Goal: Transaction & Acquisition: Purchase product/service

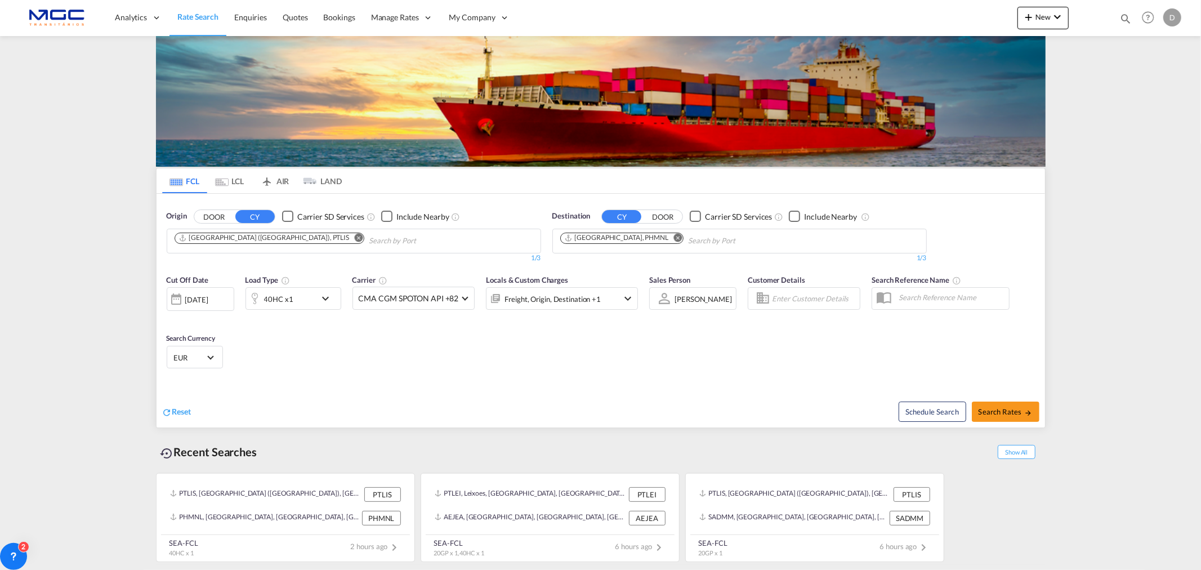
click at [354, 238] on md-icon "Remove" at bounding box center [358, 237] width 8 height 8
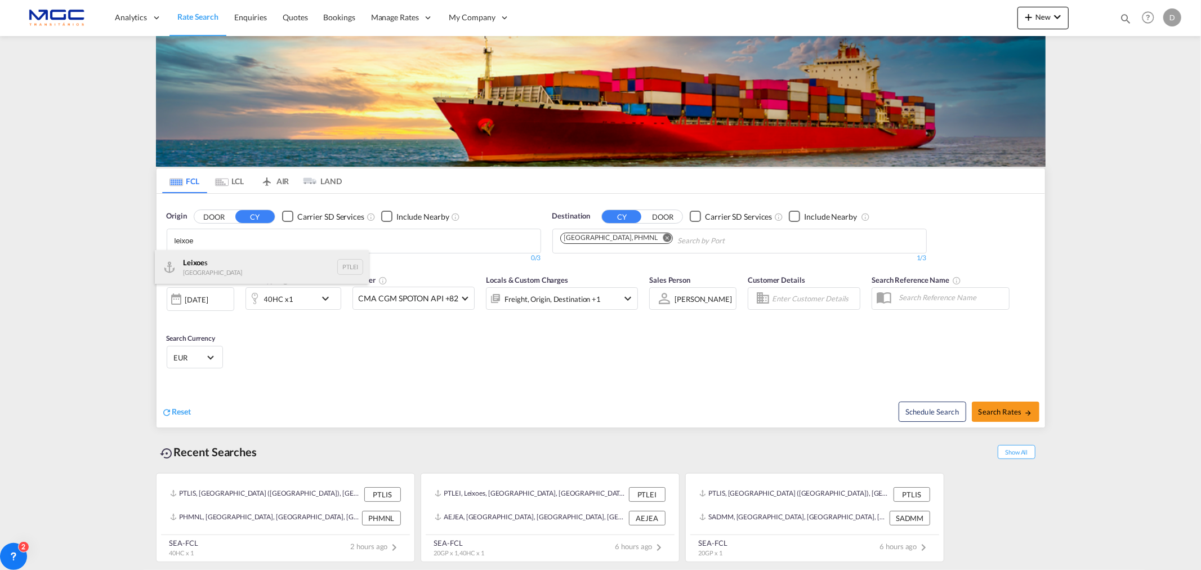
type input "leixoe"
click at [215, 270] on div "Leixoe s Portugal PTLEI" at bounding box center [262, 267] width 214 height 34
click at [674, 238] on md-icon "Remove" at bounding box center [678, 237] width 8 height 8
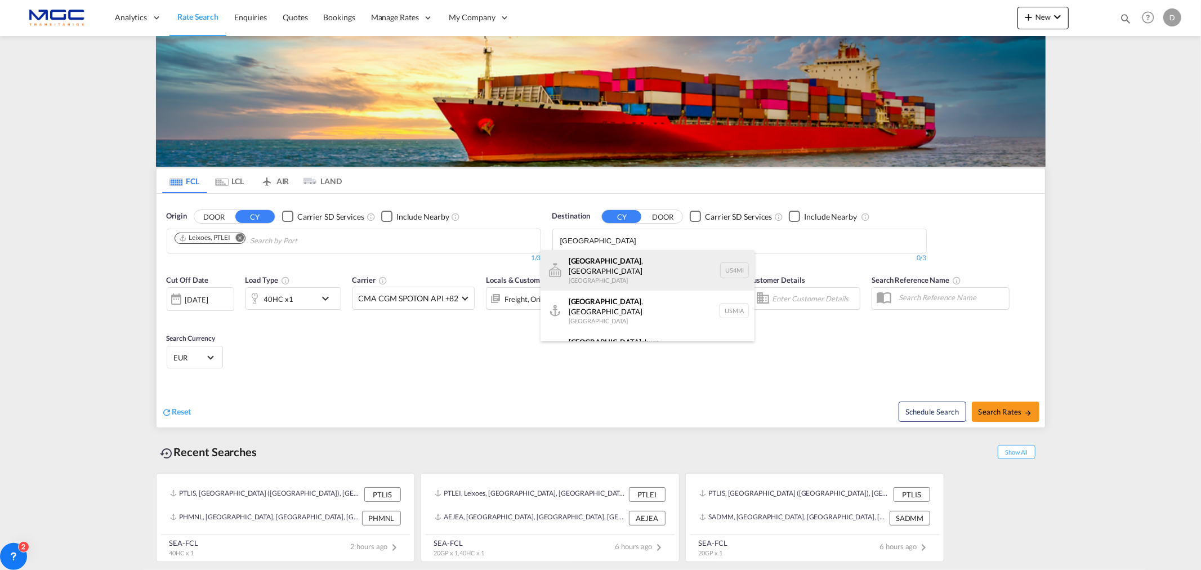
type input "[GEOGRAPHIC_DATA]"
click at [652, 269] on div "[GEOGRAPHIC_DATA] , [GEOGRAPHIC_DATA] [GEOGRAPHIC_DATA] US4MI" at bounding box center [648, 270] width 214 height 41
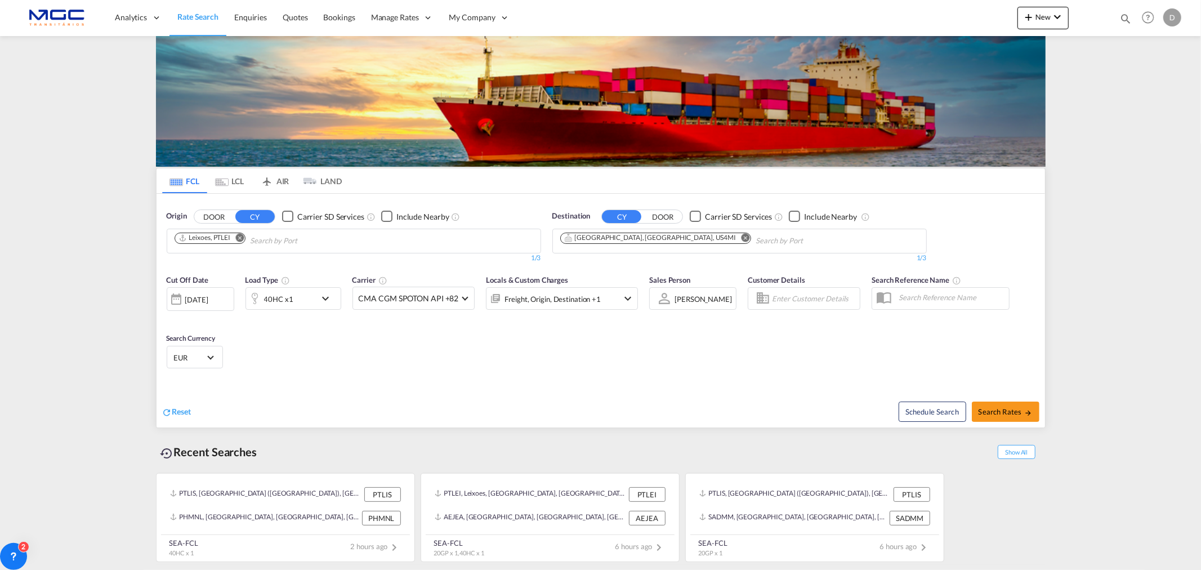
click at [741, 235] on md-icon "Remove" at bounding box center [745, 237] width 8 height 8
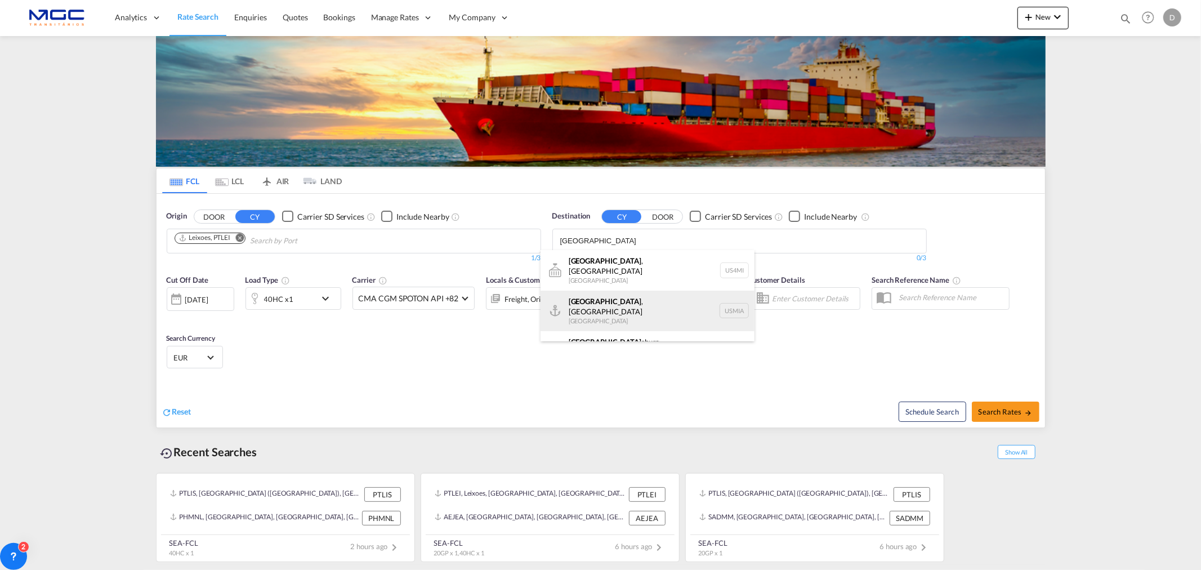
type input "[GEOGRAPHIC_DATA]"
click at [629, 306] on div "[GEOGRAPHIC_DATA] , [GEOGRAPHIC_DATA] [GEOGRAPHIC_DATA] USMIA" at bounding box center [648, 311] width 214 height 41
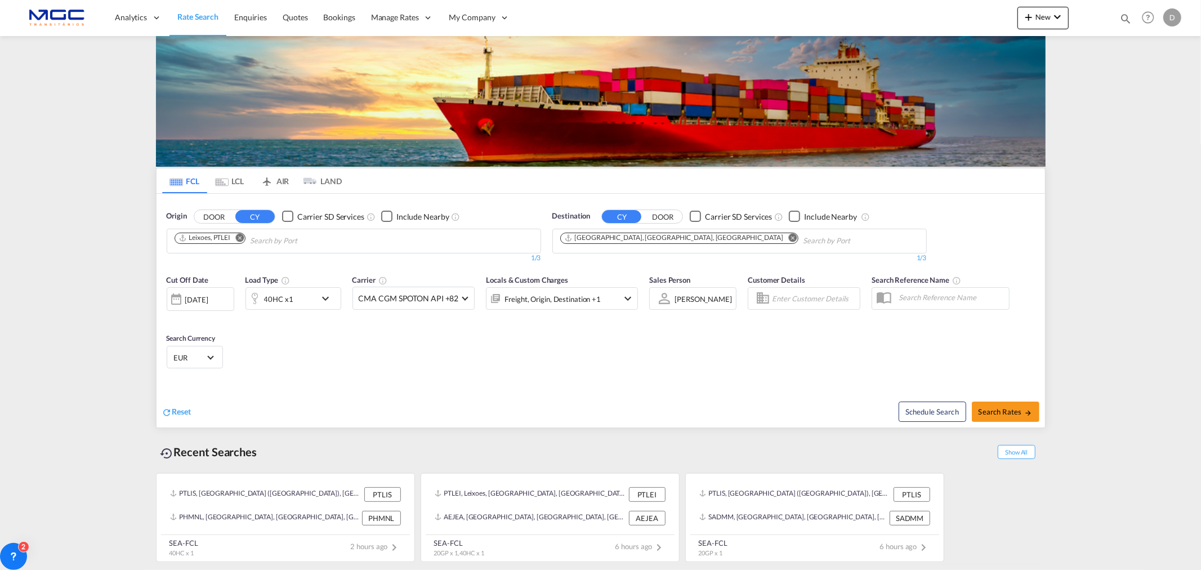
click at [310, 300] on div "40HC x1" at bounding box center [281, 298] width 70 height 23
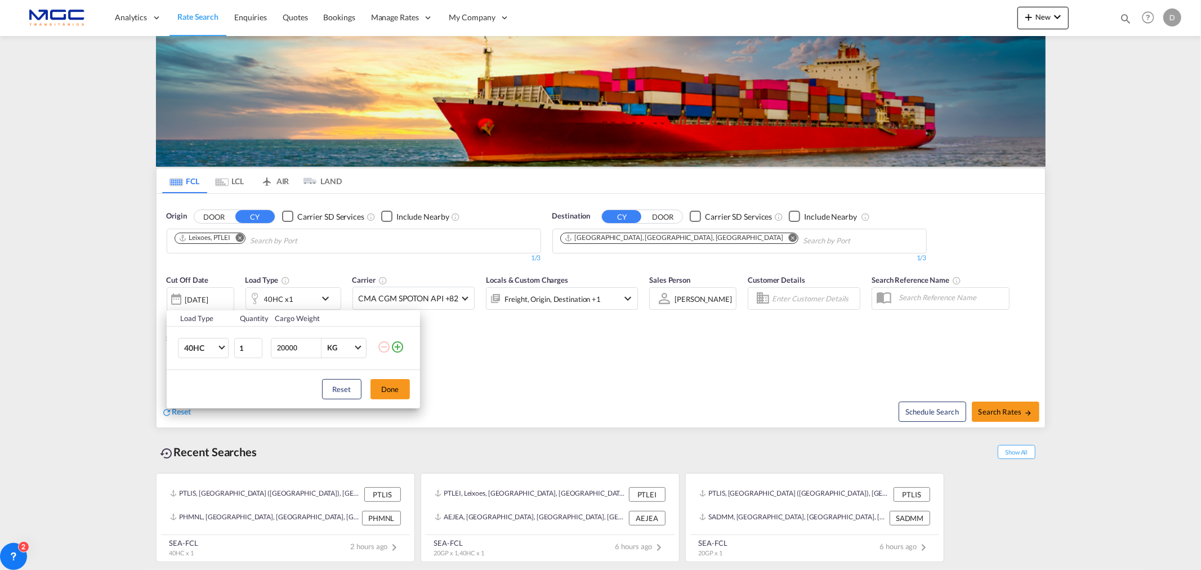
click at [397, 352] on md-icon "icon-plus-circle-outline" at bounding box center [398, 347] width 14 height 14
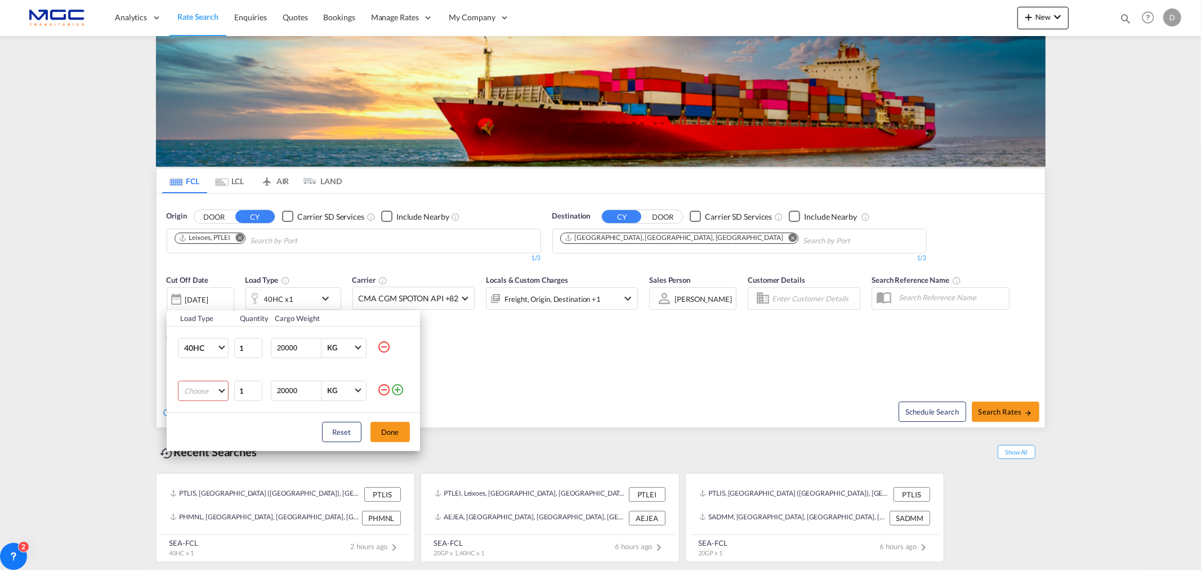
click at [208, 386] on md-select "Choose 20GP 40GP 40HC 45HC 20RE 40RE 40HR 20OT 40OT 20FR 40FR 40NR 20NR 45S 20T…" at bounding box center [203, 391] width 51 height 20
click at [209, 391] on md-option "20GP" at bounding box center [213, 390] width 77 height 27
click at [385, 424] on button "Done" at bounding box center [390, 432] width 39 height 20
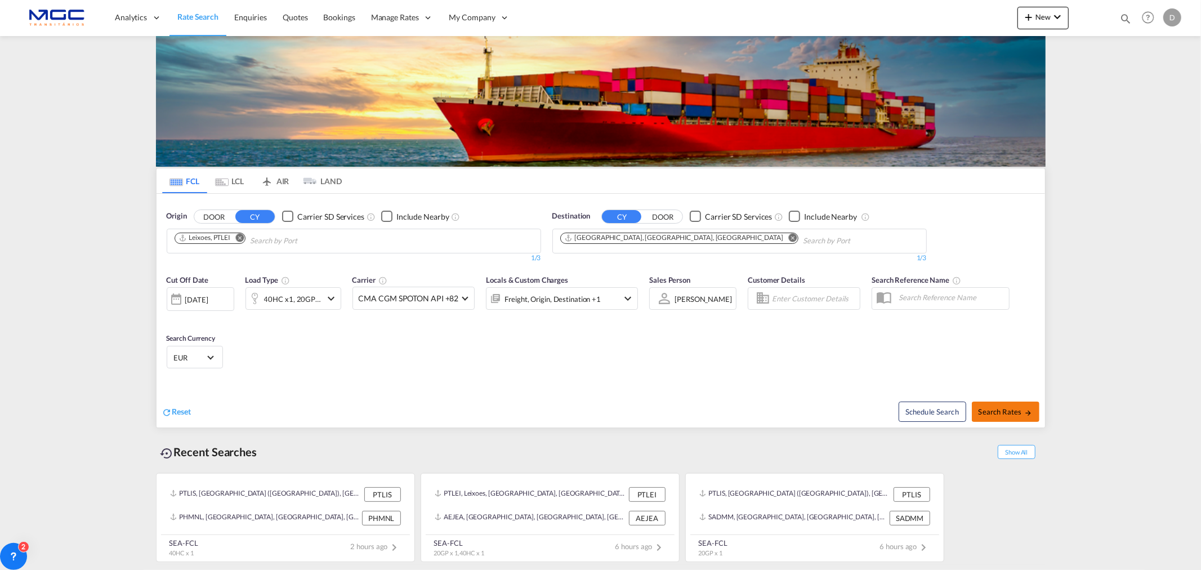
click at [1001, 409] on span "Search Rates" at bounding box center [1006, 411] width 54 height 9
type input "PTLEI to USMIA / [DATE]"
